Goal: Task Accomplishment & Management: Complete application form

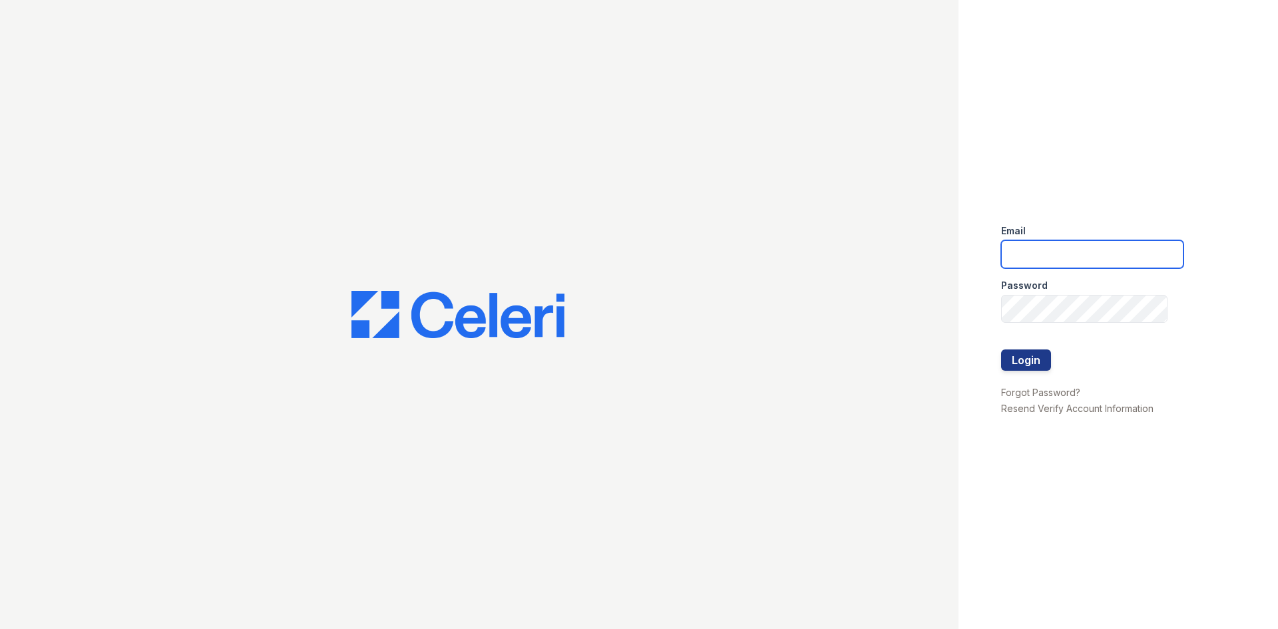
click at [1050, 249] on input "email" at bounding box center [1092, 254] width 182 height 28
type input "[EMAIL_ADDRESS][DOMAIN_NAME]"
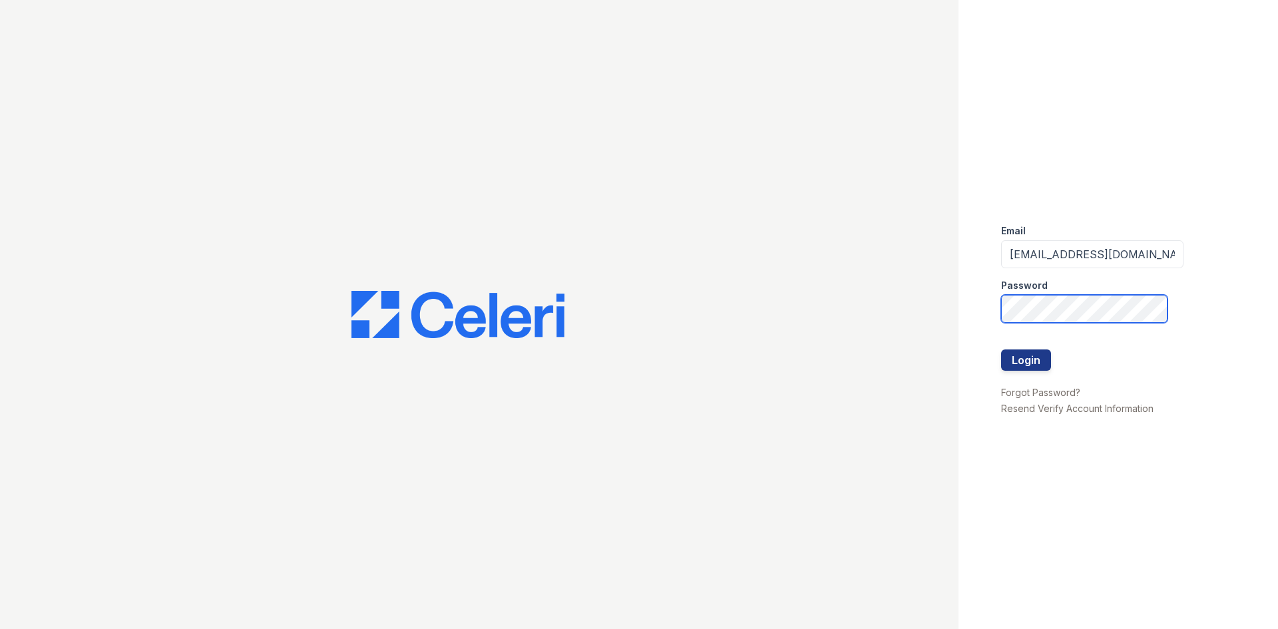
click at [1001, 349] on button "Login" at bounding box center [1026, 359] width 50 height 21
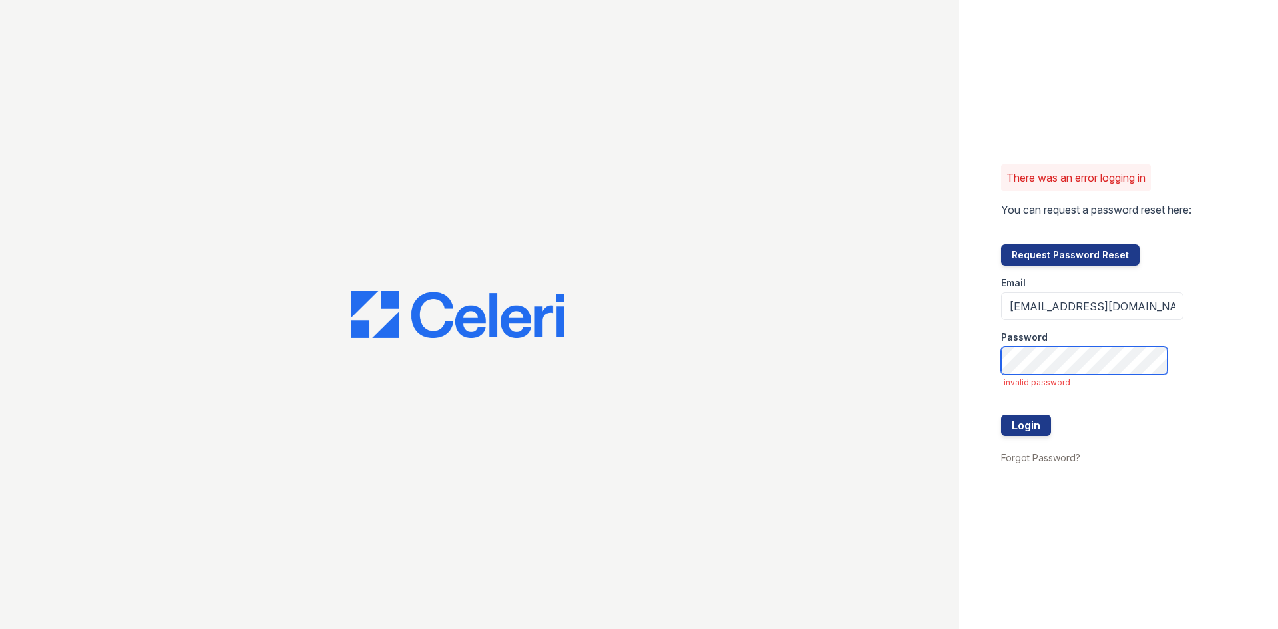
click at [1001, 415] on button "Login" at bounding box center [1026, 425] width 50 height 21
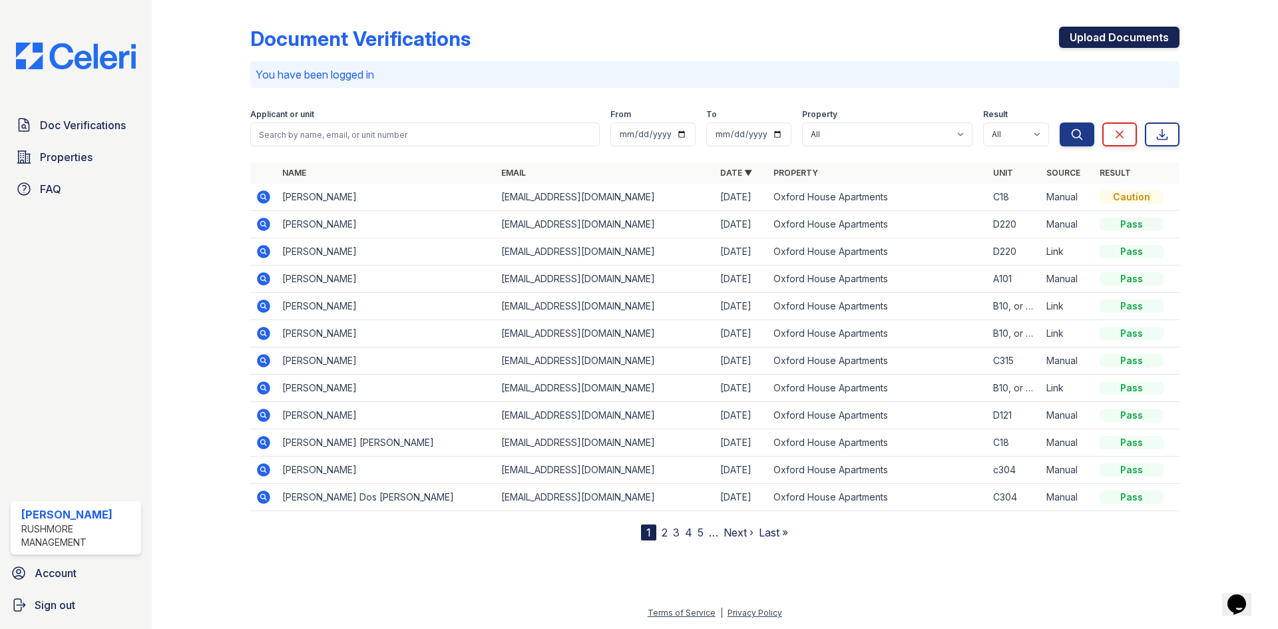
click at [1148, 42] on link "Upload Documents" at bounding box center [1119, 37] width 120 height 21
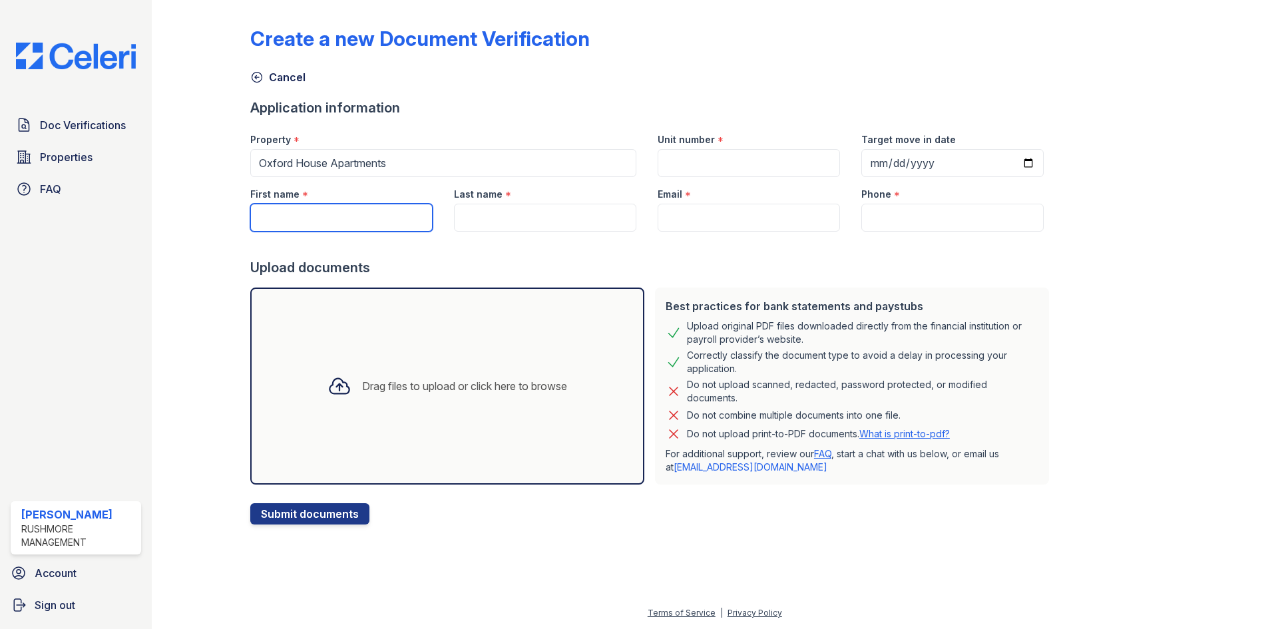
click at [338, 216] on input "First name" at bounding box center [341, 218] width 182 height 28
paste input "Fridaous Sanda"
drag, startPoint x: 336, startPoint y: 218, endPoint x: 308, endPoint y: 217, distance: 28.7
click at [308, 217] on input "Fridaous Sanda" at bounding box center [341, 218] width 182 height 28
type input "Fridaous"
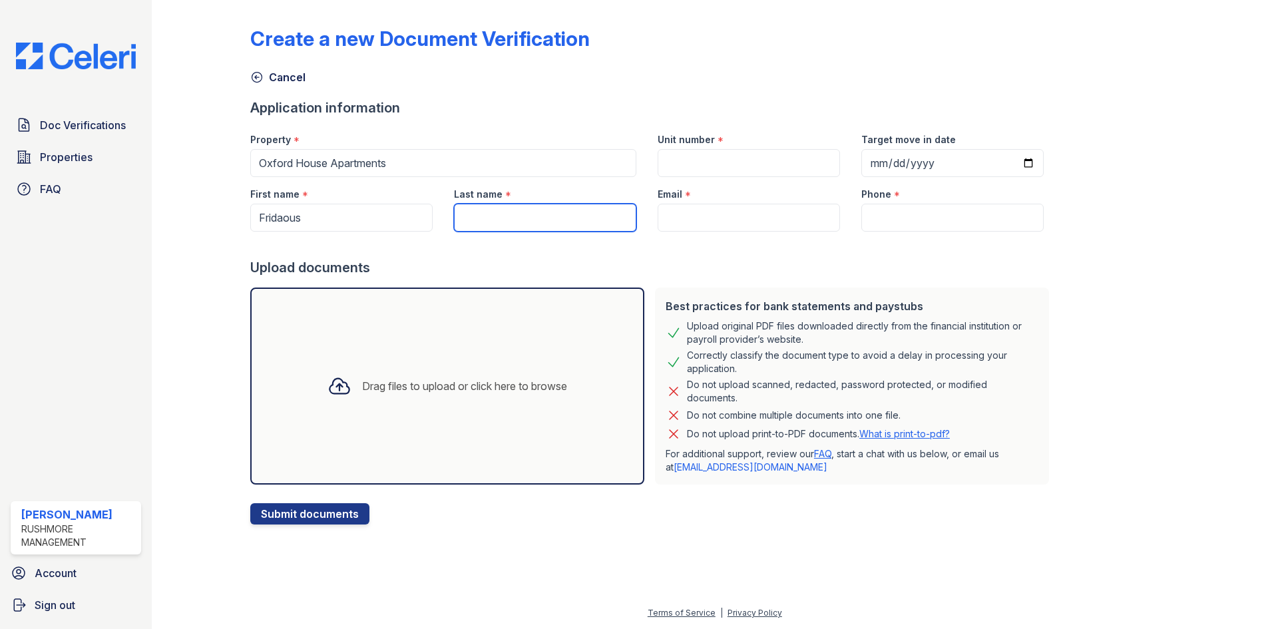
click at [519, 212] on input "Last name" at bounding box center [545, 218] width 182 height 28
paste input "Sanda"
type input "Sanda"
click at [701, 214] on input "Email" at bounding box center [749, 218] width 182 height 28
paste input "[EMAIL_ADDRESS][DOMAIN_NAME]"
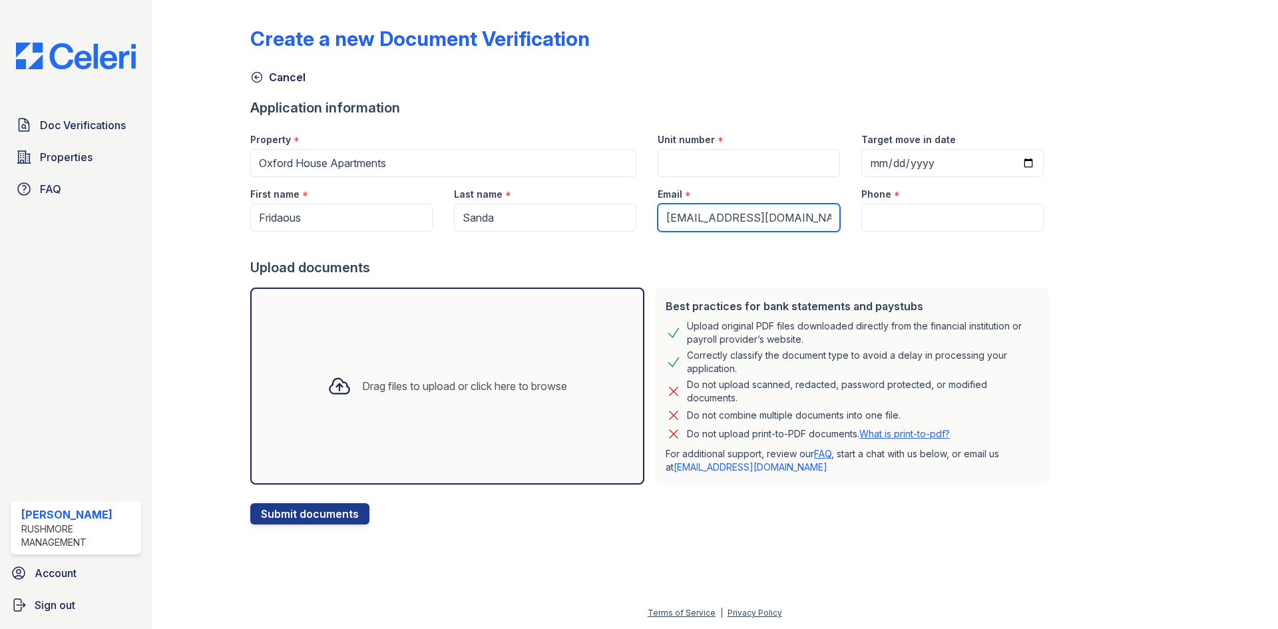
type input "[EMAIL_ADDRESS][DOMAIN_NAME]"
click at [702, 170] on input "Unit number" at bounding box center [749, 163] width 182 height 28
type input "A110"
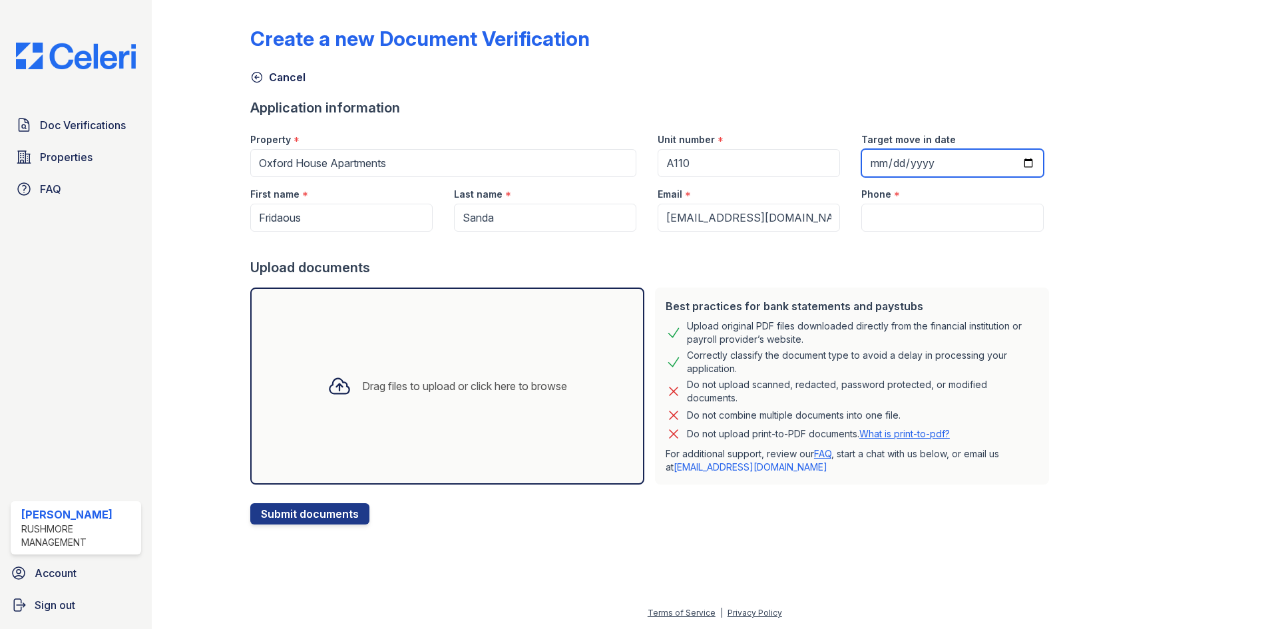
click at [867, 172] on input "Target move in date" at bounding box center [952, 163] width 182 height 28
type input "[DATE]"
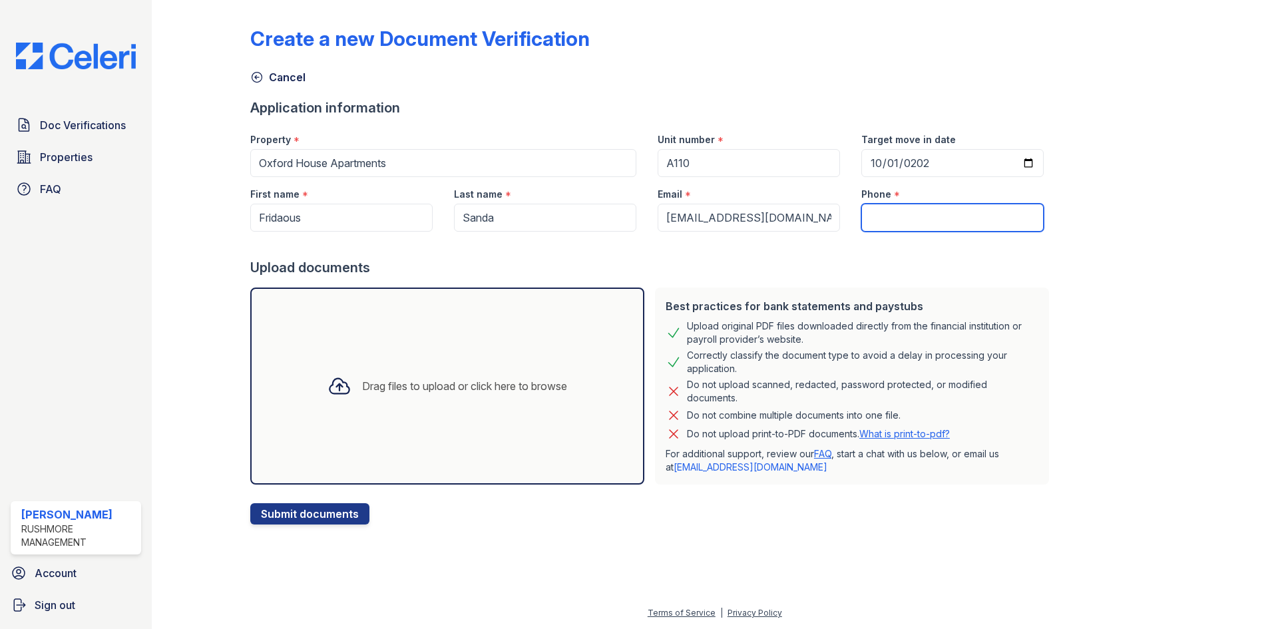
click at [877, 218] on input "Phone" at bounding box center [952, 218] width 182 height 28
paste input "[PHONE_NUMBER]"
type input "[PHONE_NUMBER]"
click at [452, 409] on div "Drag files to upload or click here to browse" at bounding box center [447, 386] width 394 height 197
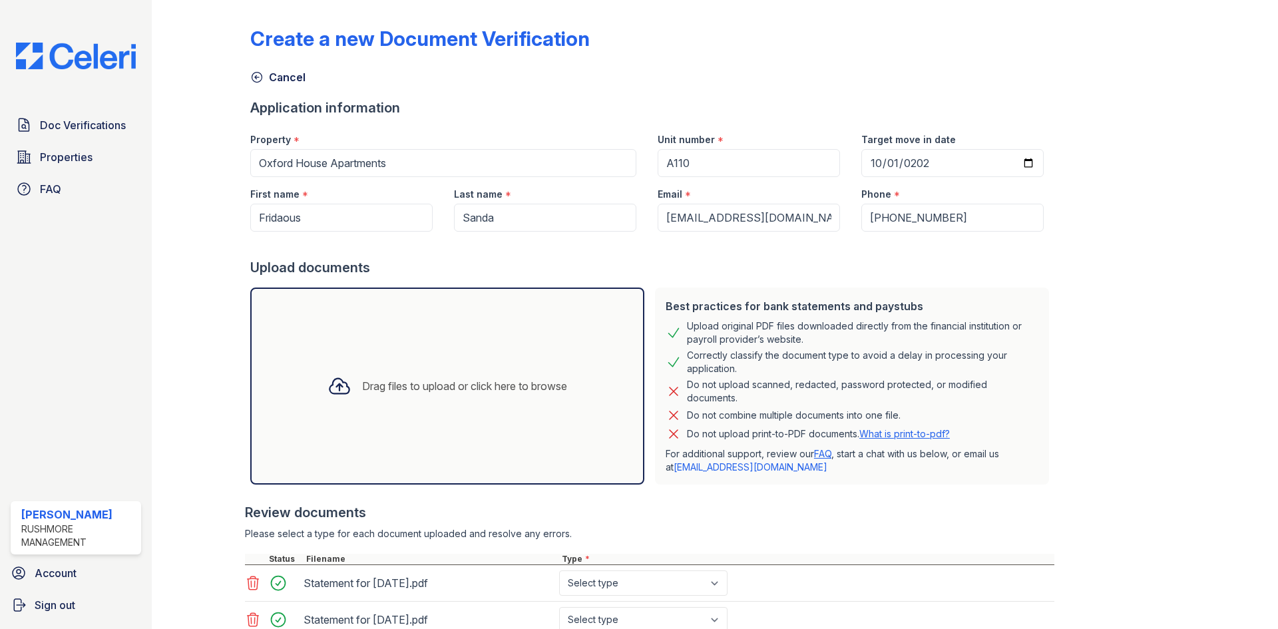
click at [457, 374] on div "Drag files to upload or click here to browse" at bounding box center [447, 385] width 261 height 45
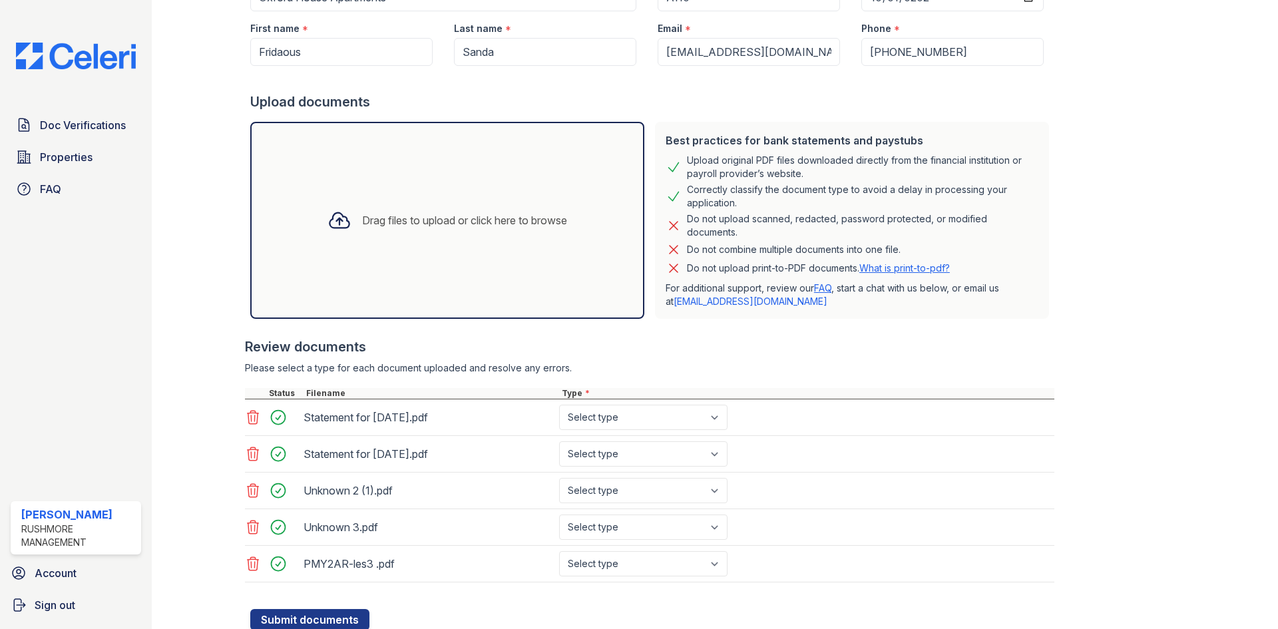
scroll to position [212, 0]
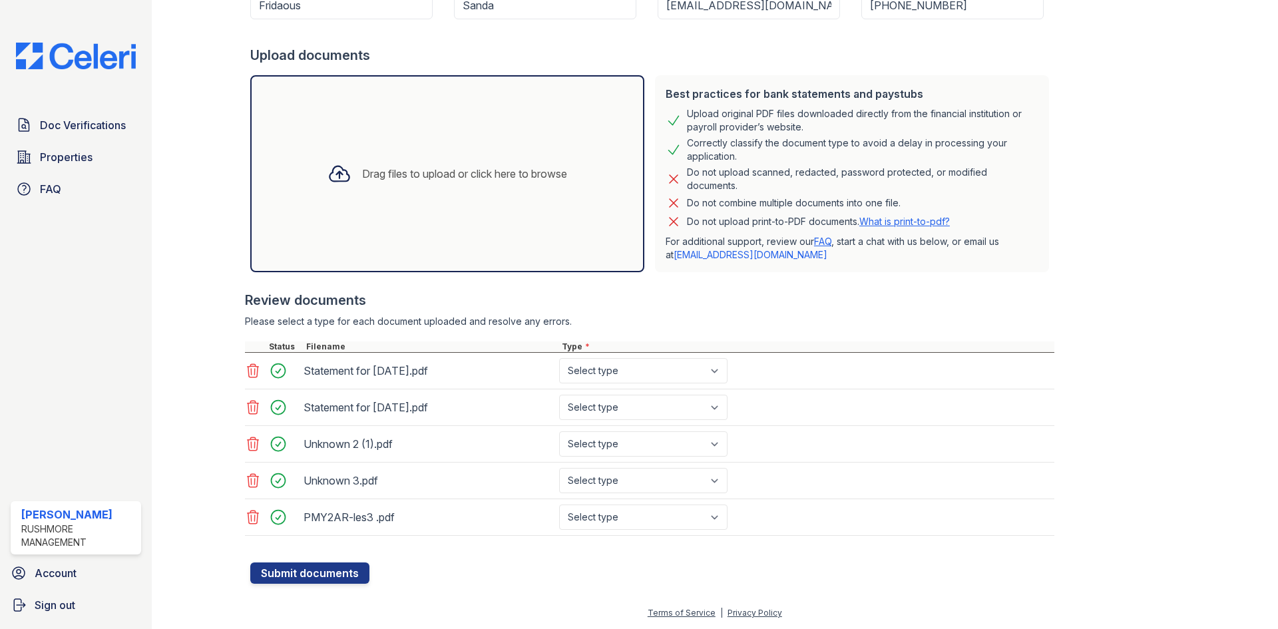
click at [254, 518] on icon at bounding box center [253, 517] width 11 height 13
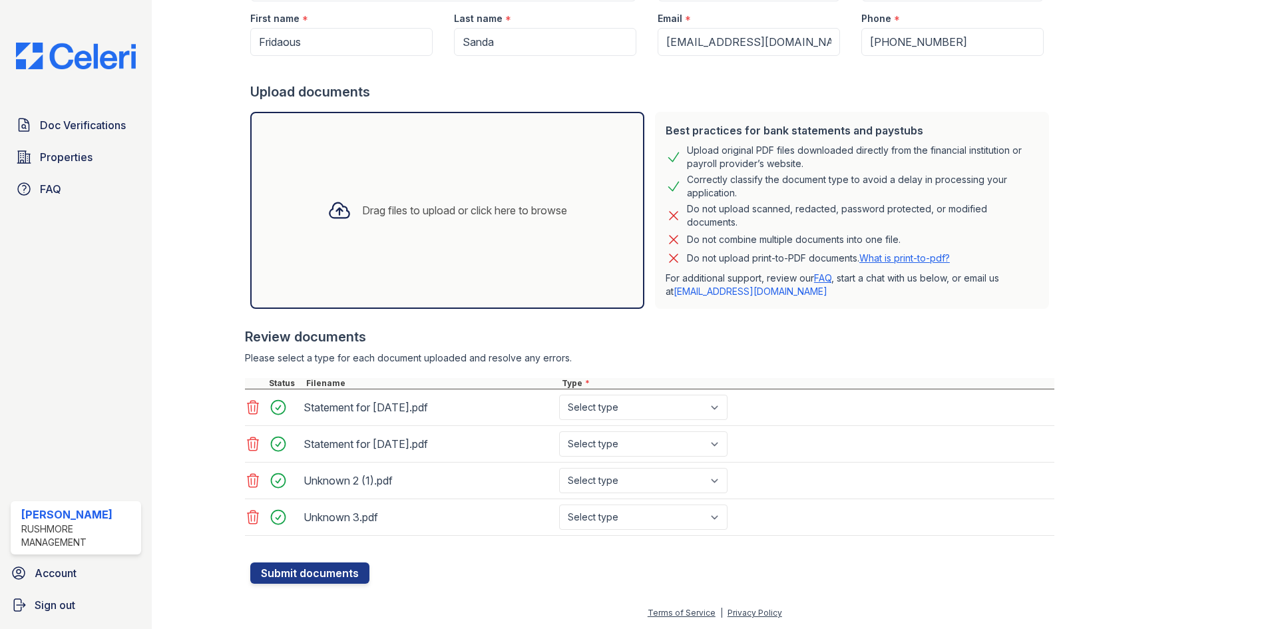
scroll to position [176, 0]
click at [674, 404] on select "Select type Paystub Bank Statement Offer Letter Tax Documents Benefit Award Let…" at bounding box center [643, 407] width 168 height 25
select select "paystub"
click at [559, 395] on select "Select type Paystub Bank Statement Offer Letter Tax Documents Benefit Award Let…" at bounding box center [643, 407] width 168 height 25
click at [647, 447] on select "Select type Paystub Bank Statement Offer Letter Tax Documents Benefit Award Let…" at bounding box center [643, 443] width 168 height 25
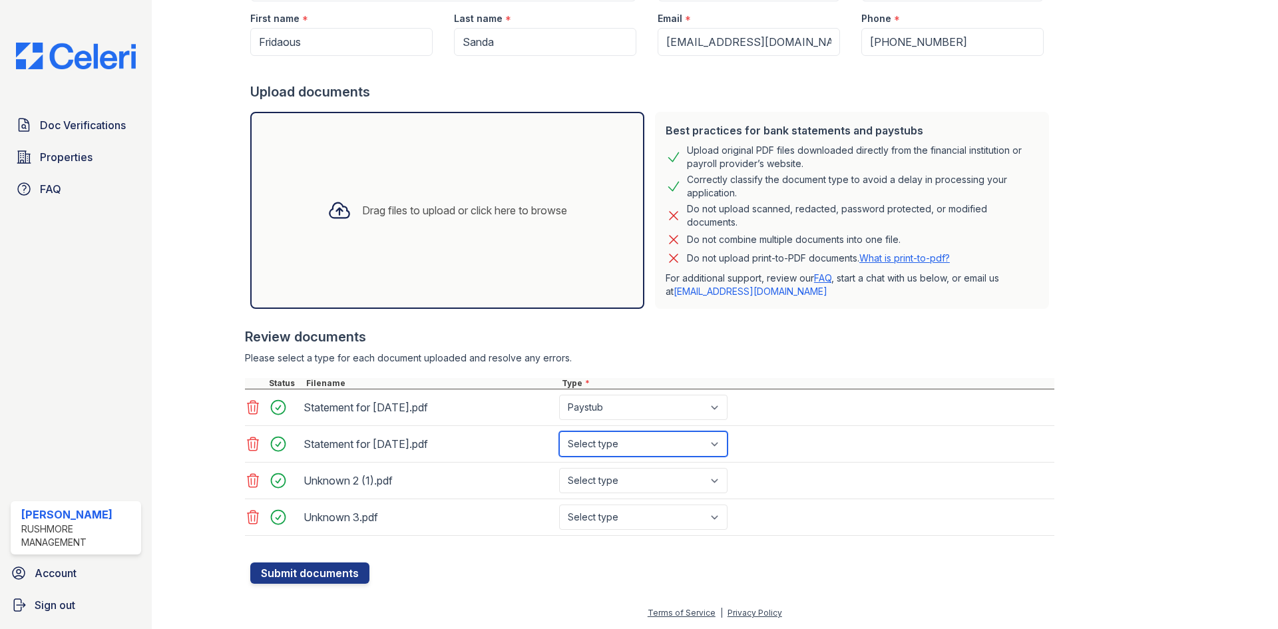
select select "paystub"
click at [559, 431] on select "Select type Paystub Bank Statement Offer Letter Tax Documents Benefit Award Let…" at bounding box center [643, 443] width 168 height 25
click at [634, 474] on select "Select type Paystub Bank Statement Offer Letter Tax Documents Benefit Award Let…" at bounding box center [643, 480] width 168 height 25
select select "paystub"
click at [559, 468] on select "Select type Paystub Bank Statement Offer Letter Tax Documents Benefit Award Let…" at bounding box center [643, 480] width 168 height 25
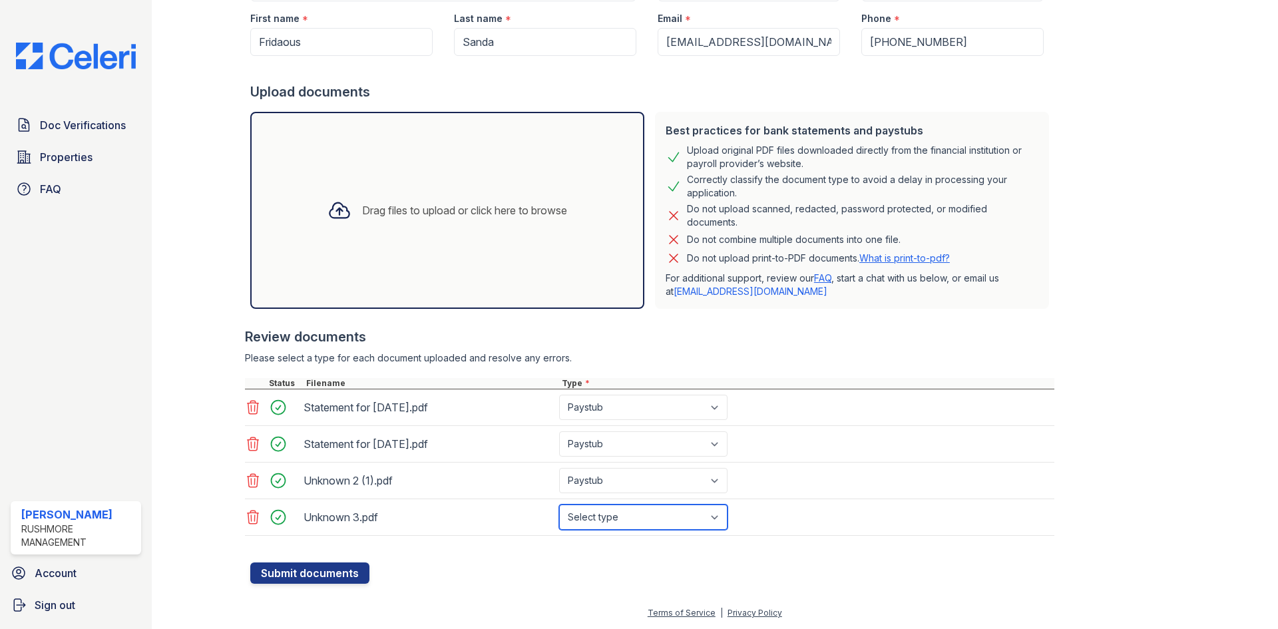
click at [618, 514] on select "Select type Paystub Bank Statement Offer Letter Tax Documents Benefit Award Let…" at bounding box center [643, 517] width 168 height 25
select select "paystub"
click at [559, 505] on select "Select type Paystub Bank Statement Offer Letter Tax Documents Benefit Award Let…" at bounding box center [643, 517] width 168 height 25
click at [336, 584] on div "Create a new Document Verification Cancel Application information Property * [G…" at bounding box center [715, 214] width 1084 height 781
click at [341, 571] on button "Submit documents" at bounding box center [309, 573] width 119 height 21
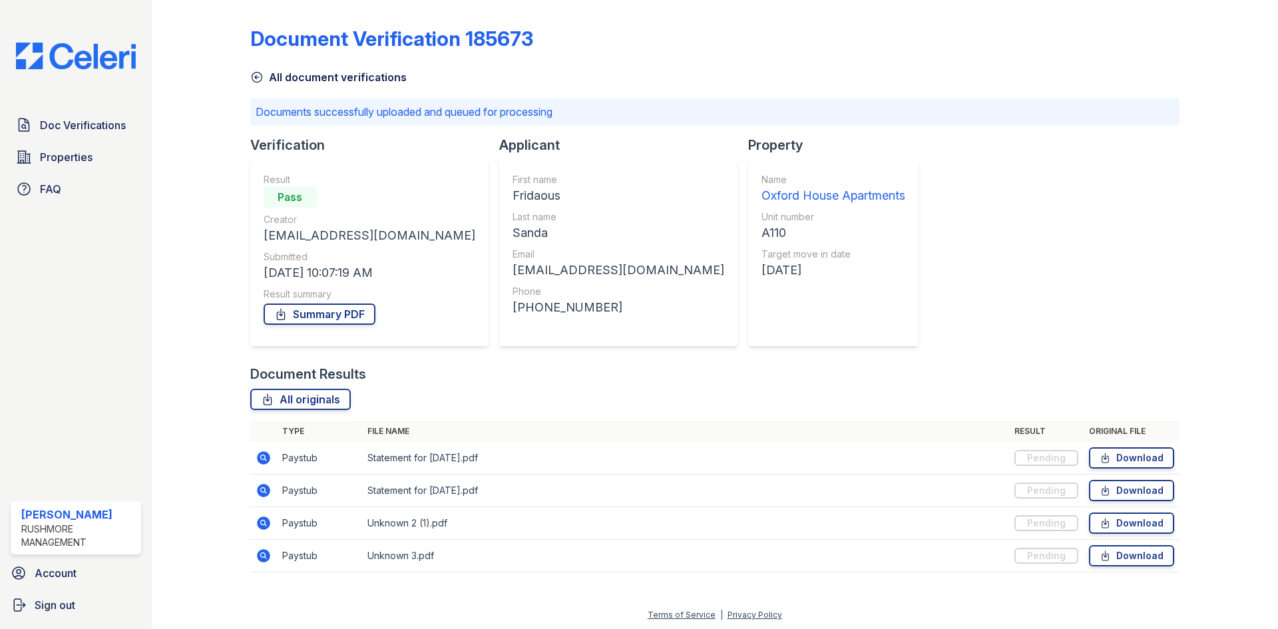
click at [54, 56] on img at bounding box center [75, 56] width 141 height 27
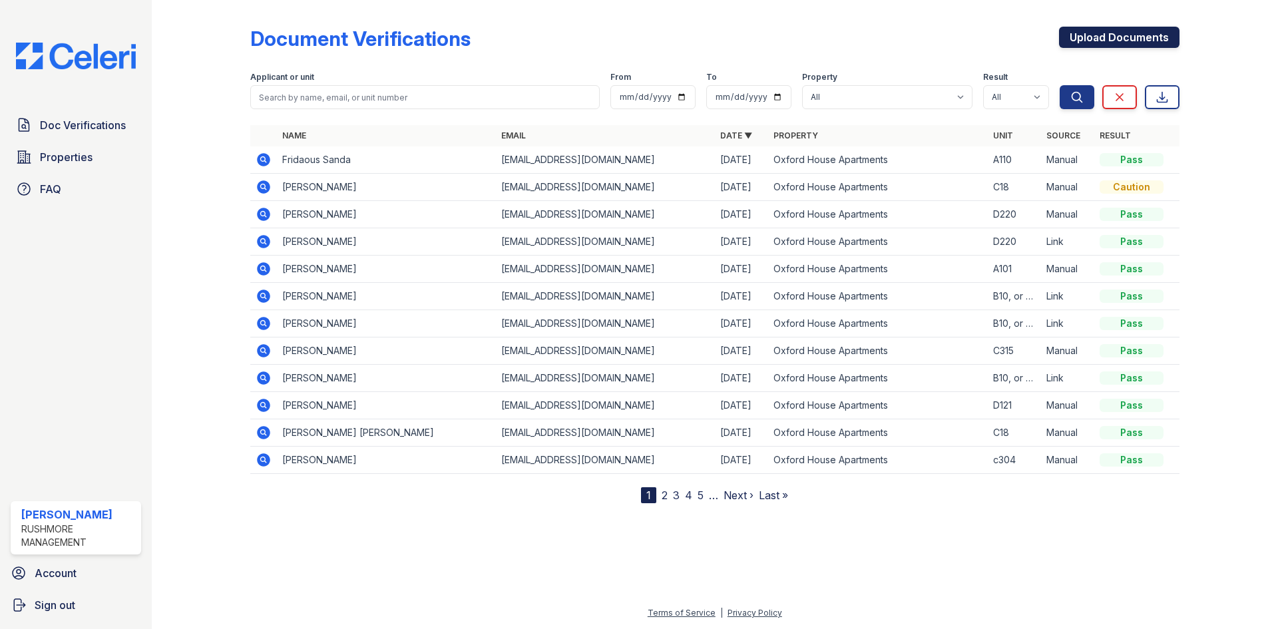
click at [1096, 43] on link "Upload Documents" at bounding box center [1119, 37] width 120 height 21
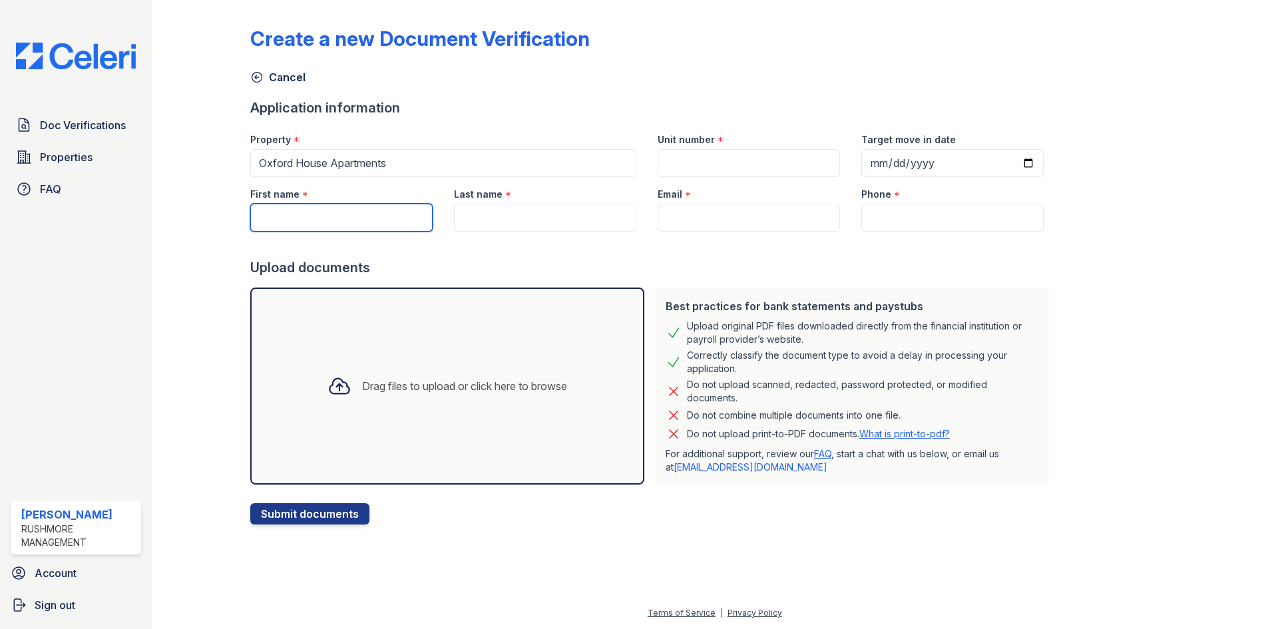
click at [306, 220] on input "First name" at bounding box center [341, 218] width 182 height 28
paste input "[PERSON_NAME]"
drag, startPoint x: 338, startPoint y: 224, endPoint x: 294, endPoint y: 222, distance: 44.0
click at [294, 222] on input "[PERSON_NAME]" at bounding box center [341, 218] width 182 height 28
type input "Nedjy"
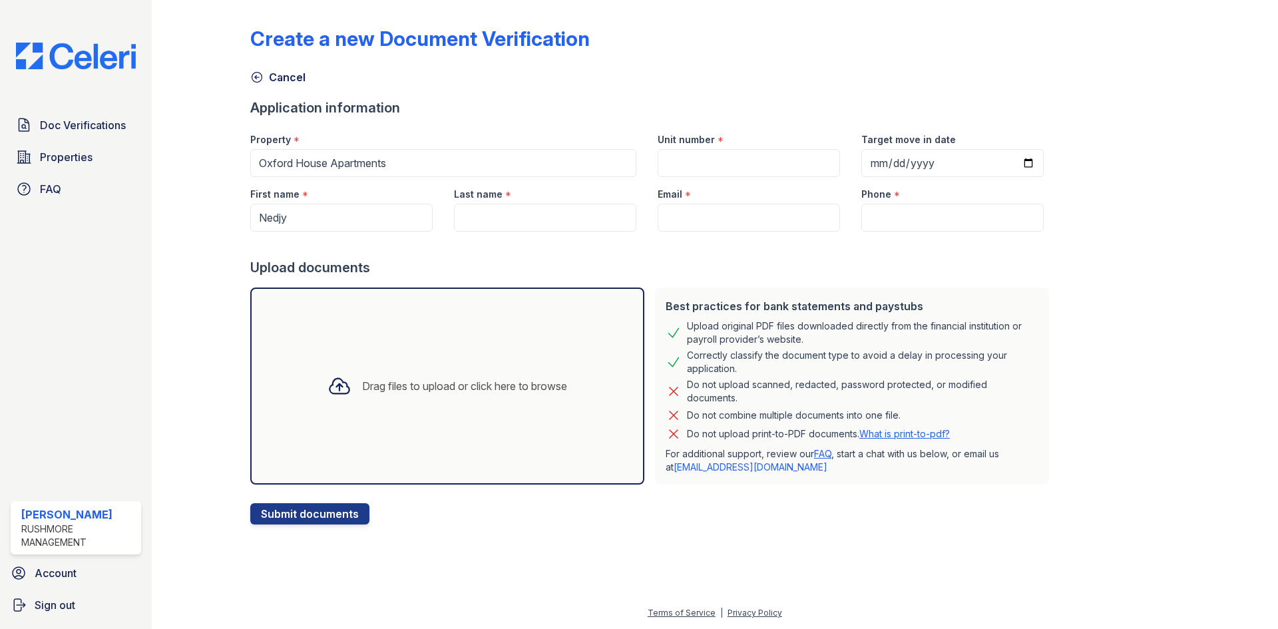
click at [473, 202] on div "Last name *" at bounding box center [545, 190] width 182 height 27
click at [474, 220] on input "Last name" at bounding box center [545, 218] width 182 height 28
paste input "Dumesle"
type input "Dumesle"
click at [720, 223] on input "Email" at bounding box center [749, 218] width 182 height 28
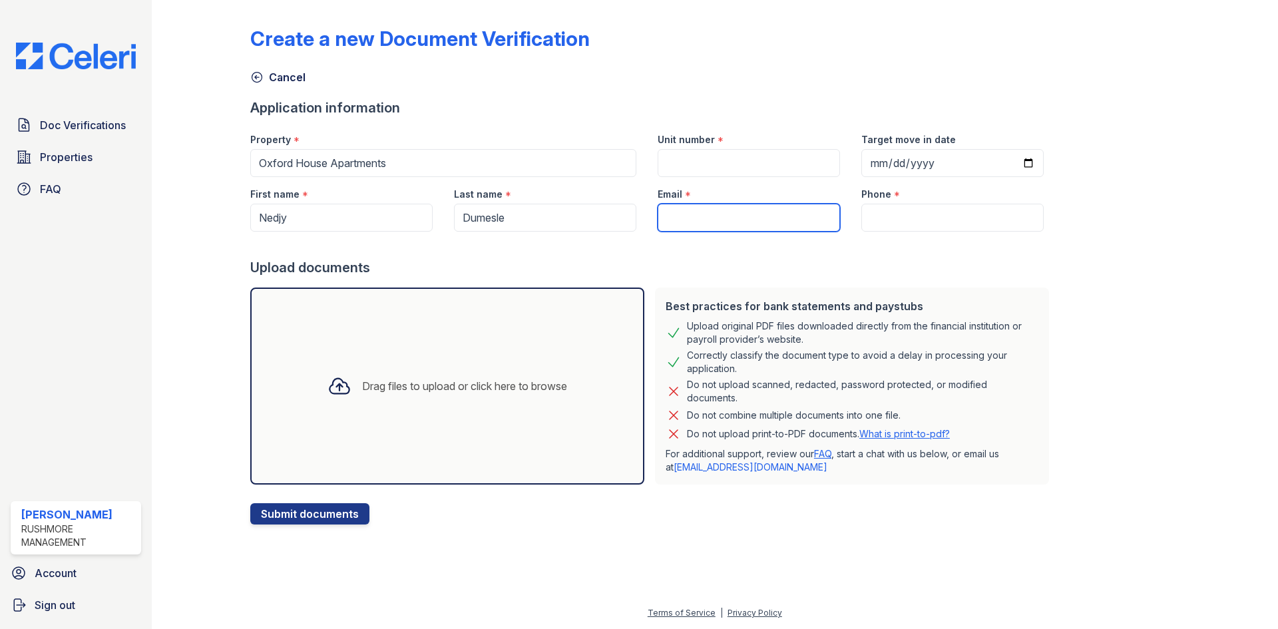
paste input "[EMAIL_ADDRESS][DOMAIN_NAME]"
type input "[EMAIL_ADDRESS][DOMAIN_NAME]"
click at [861, 168] on input "Target move in date" at bounding box center [952, 163] width 182 height 28
type input "[DATE]"
click at [718, 170] on input "Unit number" at bounding box center [749, 163] width 182 height 28
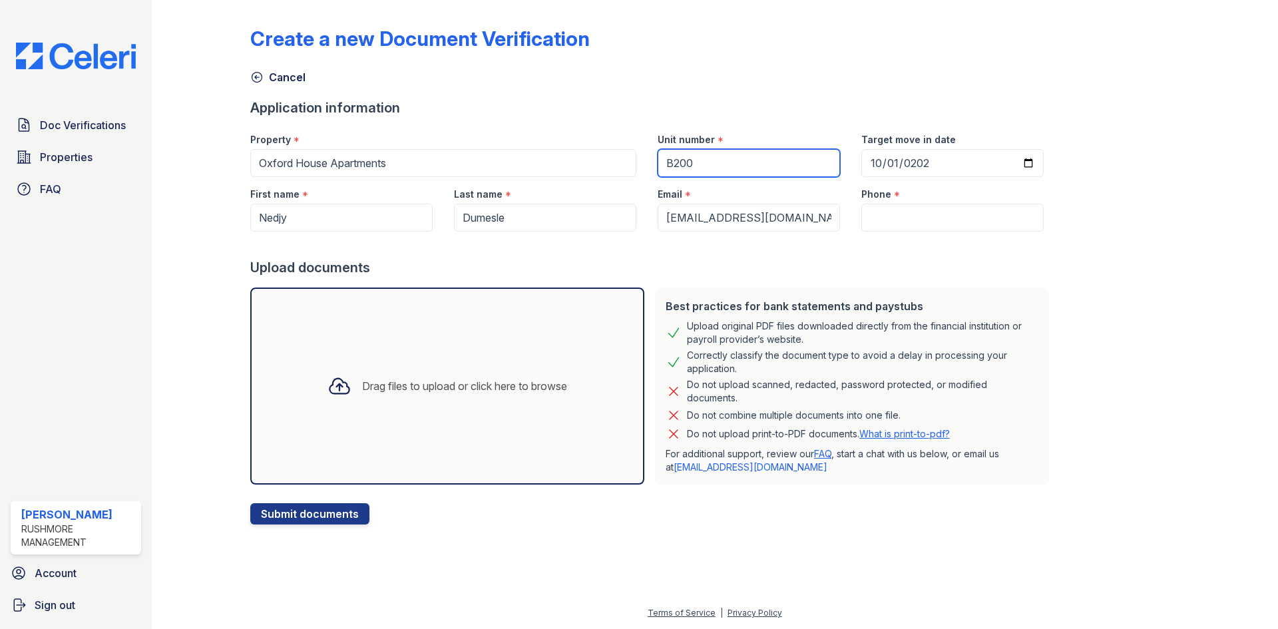
type input "B200"
click at [707, 262] on div "Upload documents" at bounding box center [652, 267] width 804 height 19
click at [884, 211] on input "Phone" at bounding box center [952, 218] width 182 height 28
paste input "[PHONE_NUMBER]"
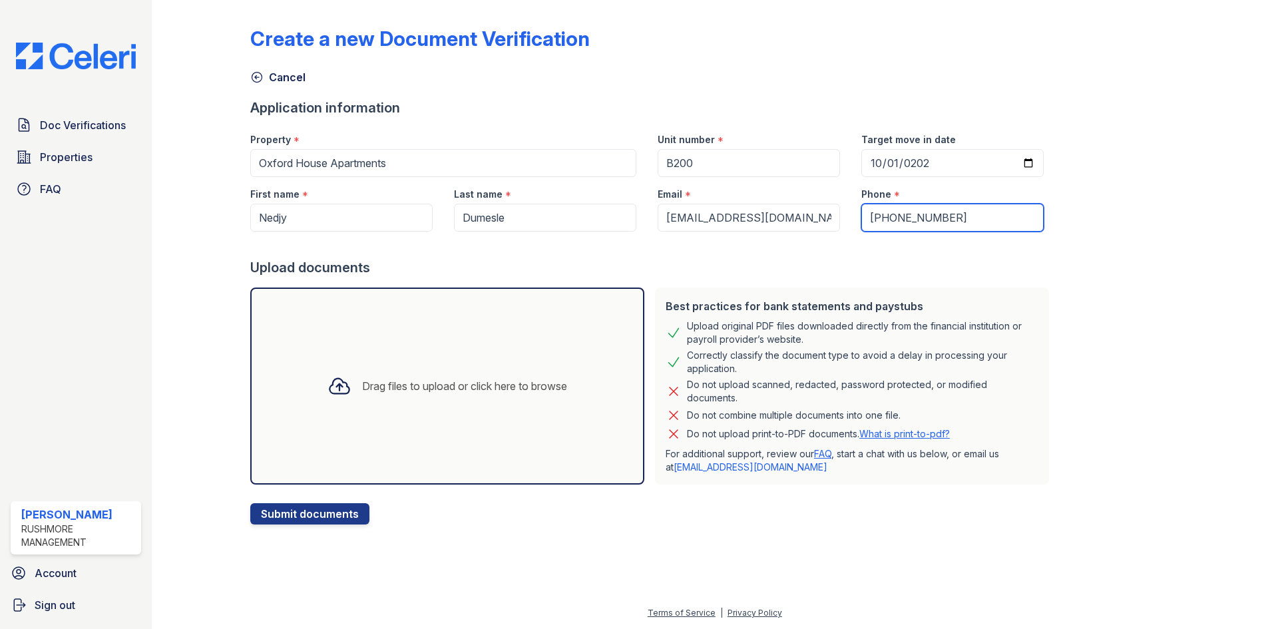
type input "[PHONE_NUMBER]"
click at [467, 396] on div "Drag files to upload or click here to browse" at bounding box center [447, 385] width 261 height 45
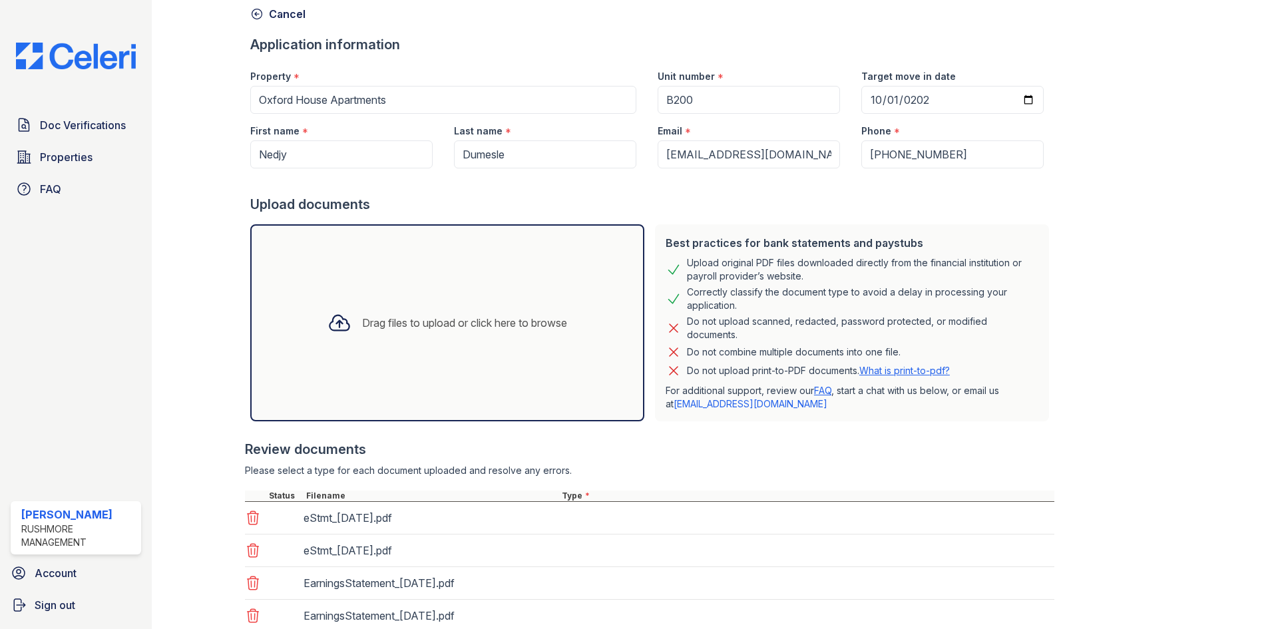
scroll to position [225, 0]
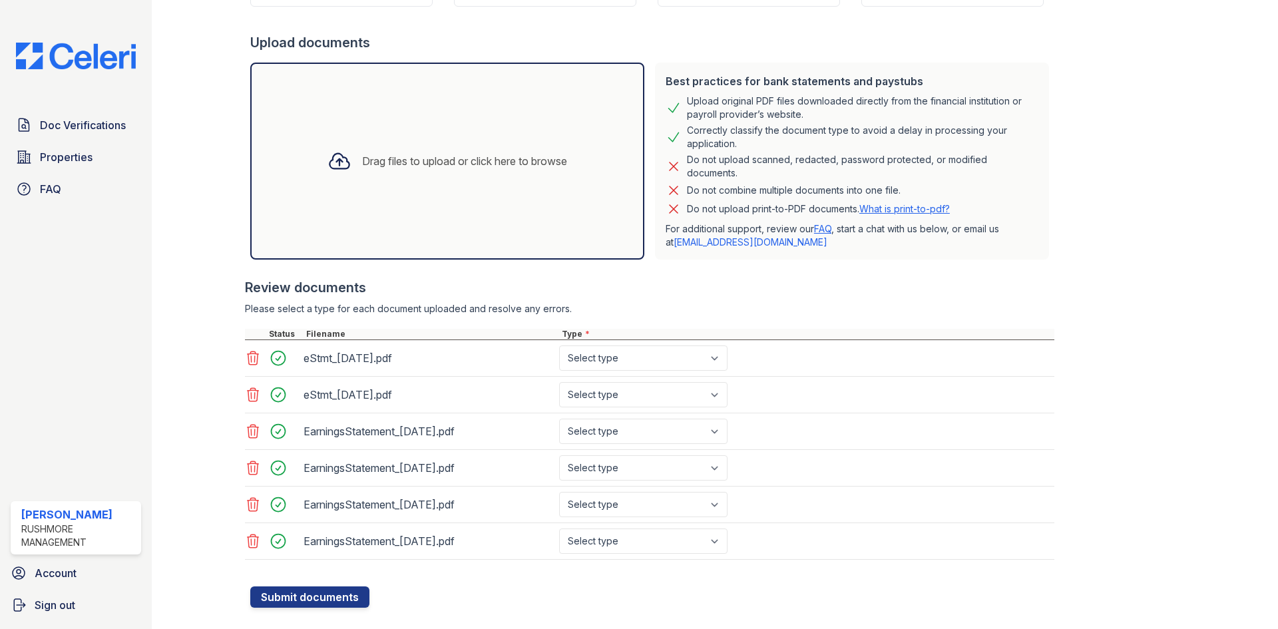
click at [359, 363] on div "eStmt_[DATE].pdf" at bounding box center [429, 357] width 250 height 21
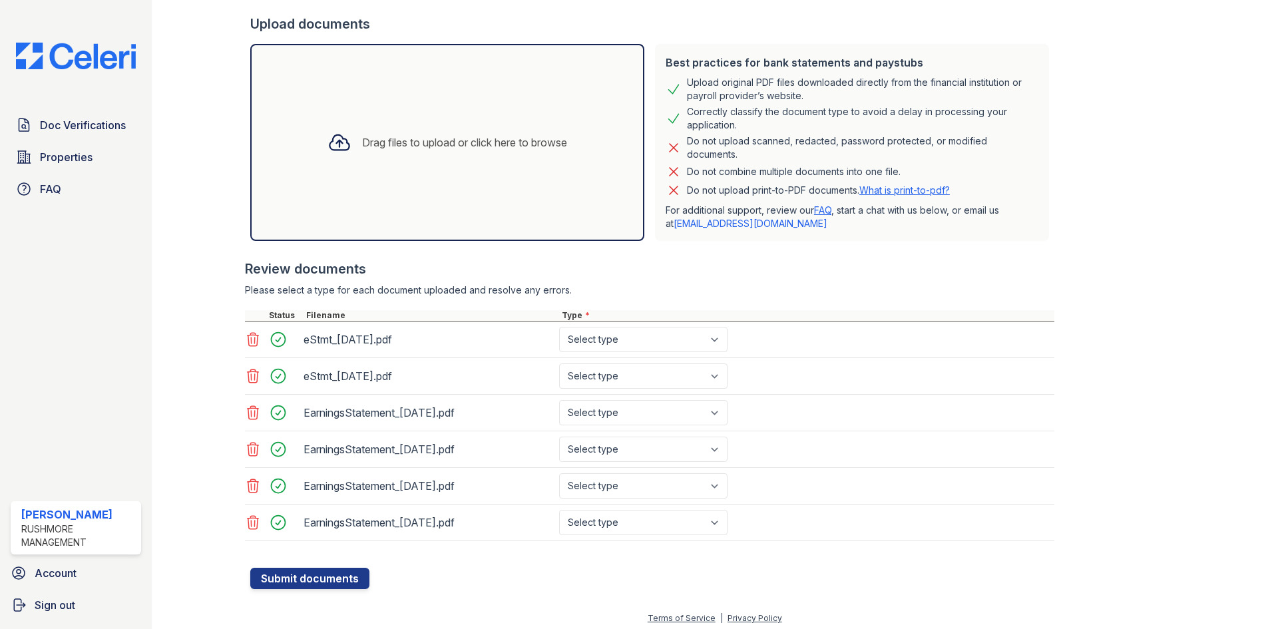
scroll to position [249, 0]
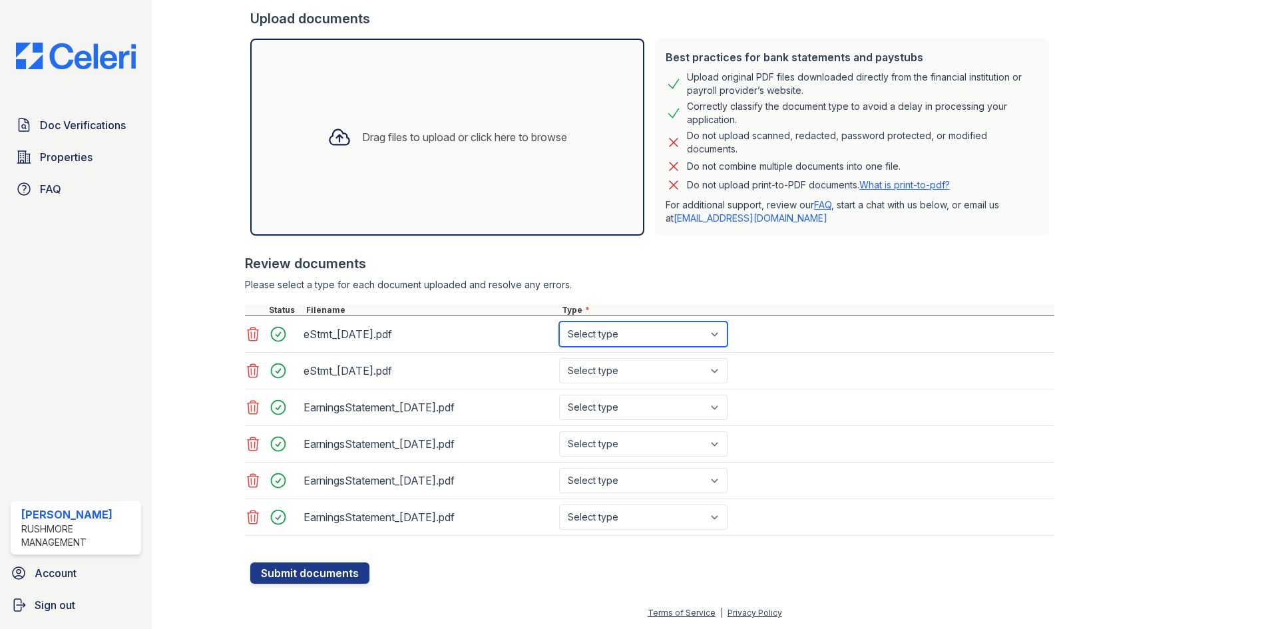
click at [653, 338] on select "Select type Paystub Bank Statement Offer Letter Tax Documents Benefit Award Let…" at bounding box center [643, 334] width 168 height 25
select select "bank_statement"
click at [559, 322] on select "Select type Paystub Bank Statement Offer Letter Tax Documents Benefit Award Let…" at bounding box center [643, 334] width 168 height 25
click at [640, 365] on select "Select type Paystub Bank Statement Offer Letter Tax Documents Benefit Award Let…" at bounding box center [643, 370] width 168 height 25
select select "bank_statement"
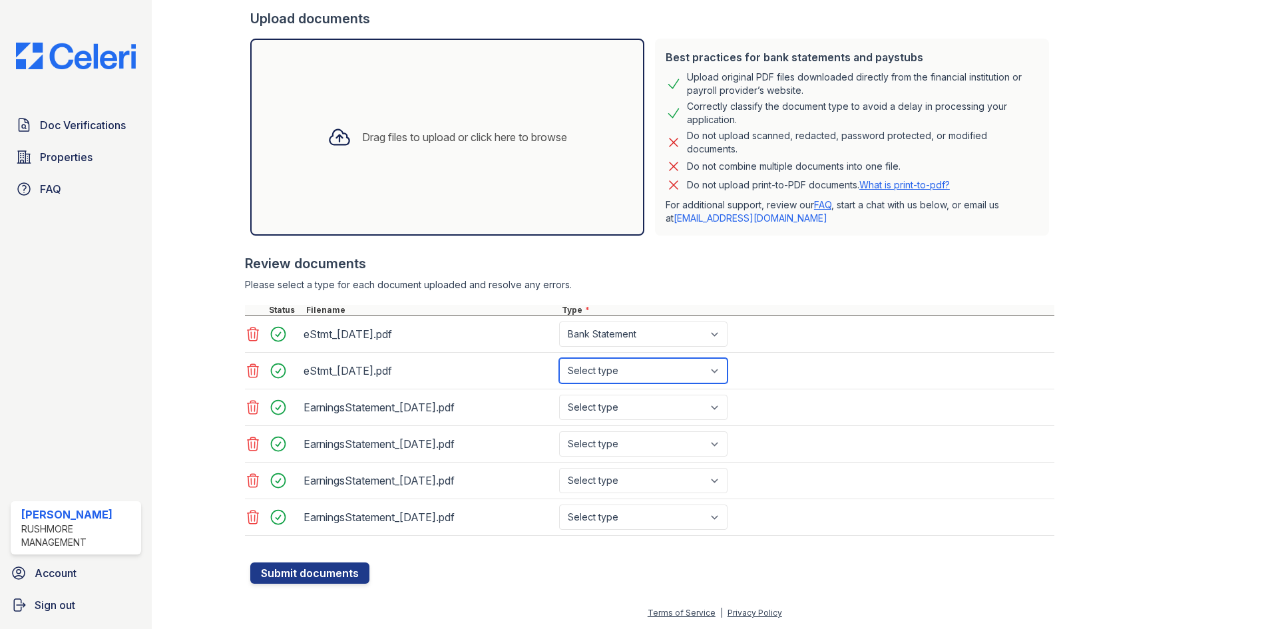
click at [559, 358] on select "Select type Paystub Bank Statement Offer Letter Tax Documents Benefit Award Let…" at bounding box center [643, 370] width 168 height 25
click at [630, 407] on select "Select type Paystub Bank Statement Offer Letter Tax Documents Benefit Award Let…" at bounding box center [643, 407] width 168 height 25
select select "paystub"
click at [559, 395] on select "Select type Paystub Bank Statement Offer Letter Tax Documents Benefit Award Let…" at bounding box center [643, 407] width 168 height 25
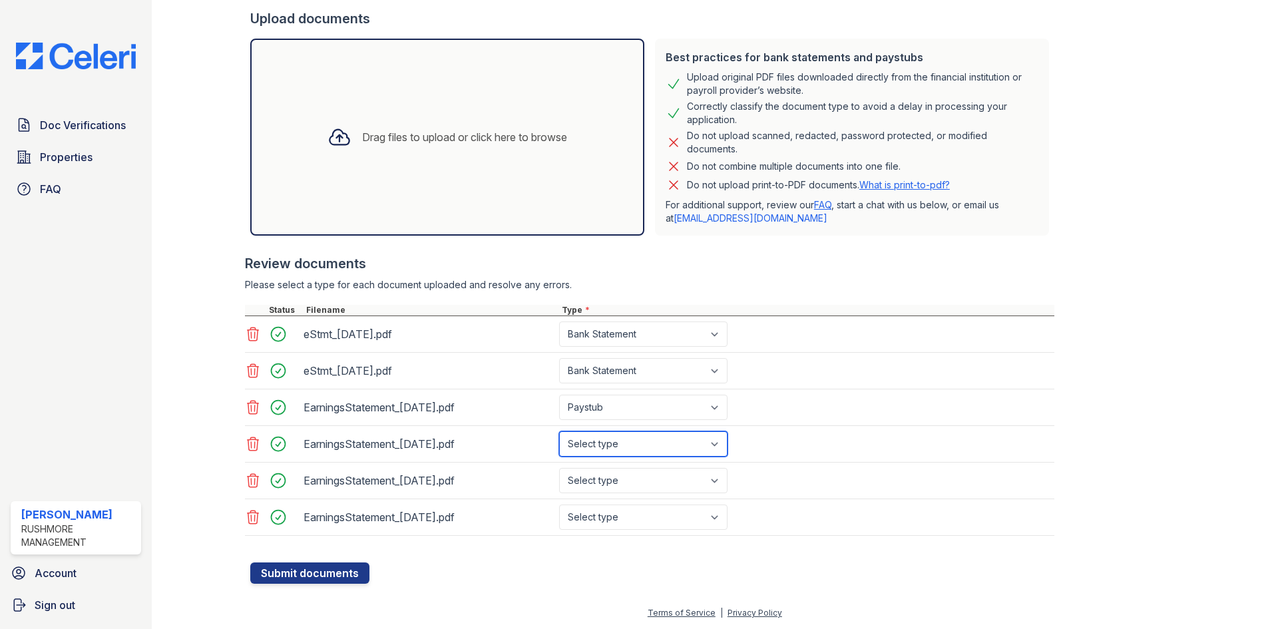
click at [623, 443] on select "Select type Paystub Bank Statement Offer Letter Tax Documents Benefit Award Let…" at bounding box center [643, 443] width 168 height 25
select select "paystub"
click at [559, 431] on select "Select type Paystub Bank Statement Offer Letter Tax Documents Benefit Award Let…" at bounding box center [643, 443] width 168 height 25
click at [624, 479] on select "Select type Paystub Bank Statement Offer Letter Tax Documents Benefit Award Let…" at bounding box center [643, 480] width 168 height 25
select select "paystub"
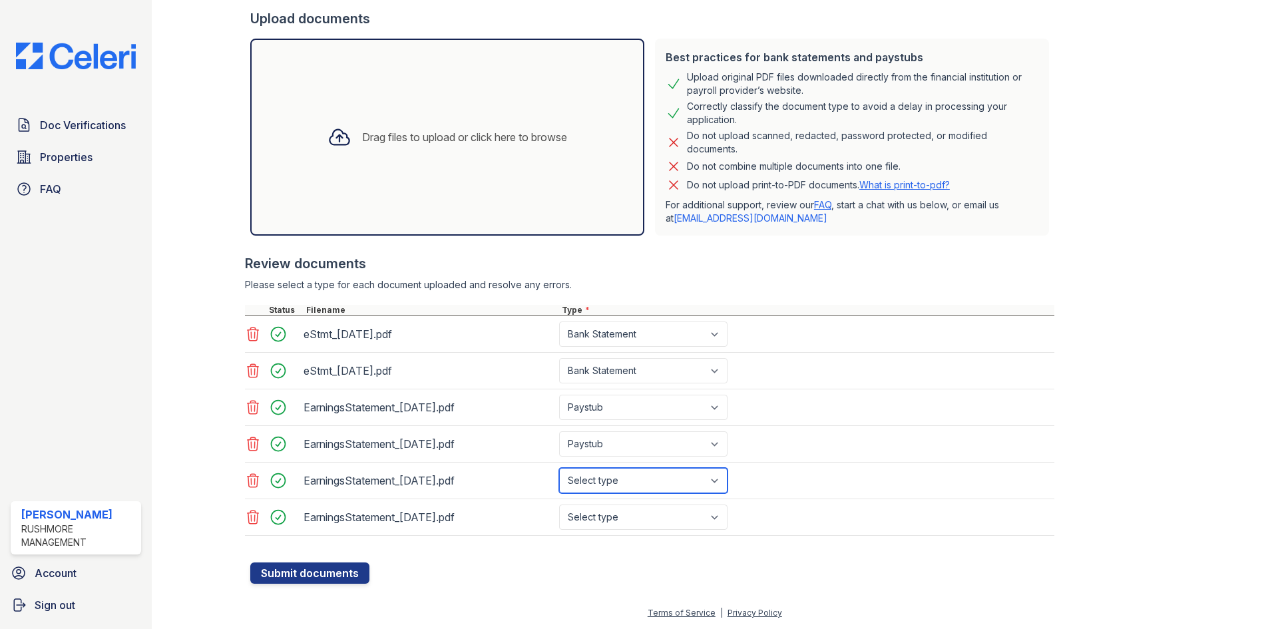
click at [559, 468] on select "Select type Paystub Bank Statement Offer Letter Tax Documents Benefit Award Let…" at bounding box center [643, 480] width 168 height 25
click at [615, 517] on select "Select type Paystub Bank Statement Offer Letter Tax Documents Benefit Award Let…" at bounding box center [643, 517] width 168 height 25
select select "paystub"
click at [559, 505] on select "Select type Paystub Bank Statement Offer Letter Tax Documents Benefit Award Let…" at bounding box center [643, 517] width 168 height 25
click at [466, 547] on div at bounding box center [649, 542] width 809 height 13
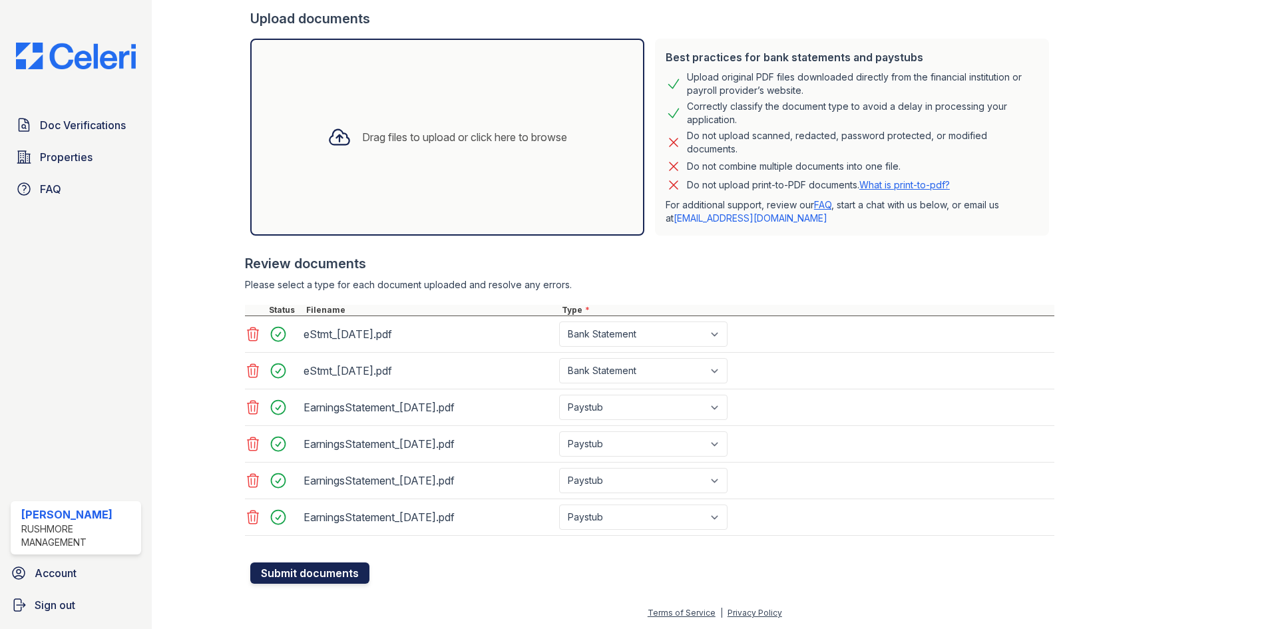
click at [311, 577] on button "Submit documents" at bounding box center [309, 573] width 119 height 21
